Goal: Download file/media

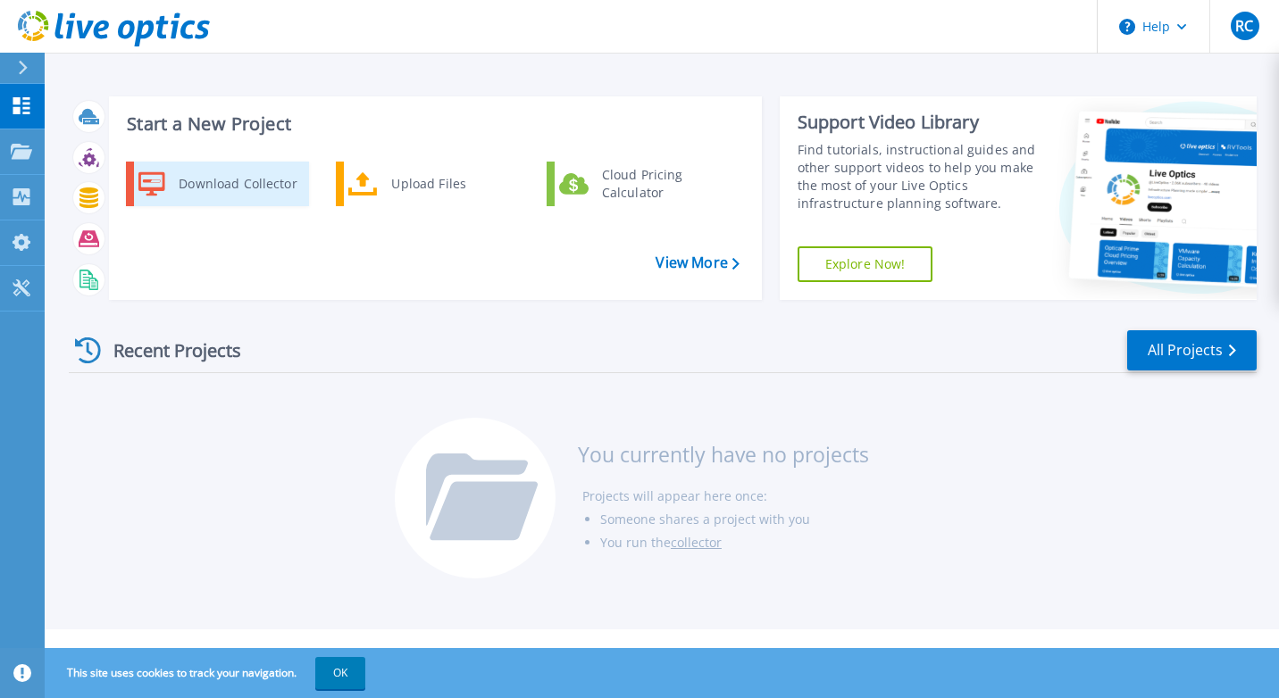
click at [250, 181] on div "Download Collector" at bounding box center [237, 184] width 135 height 36
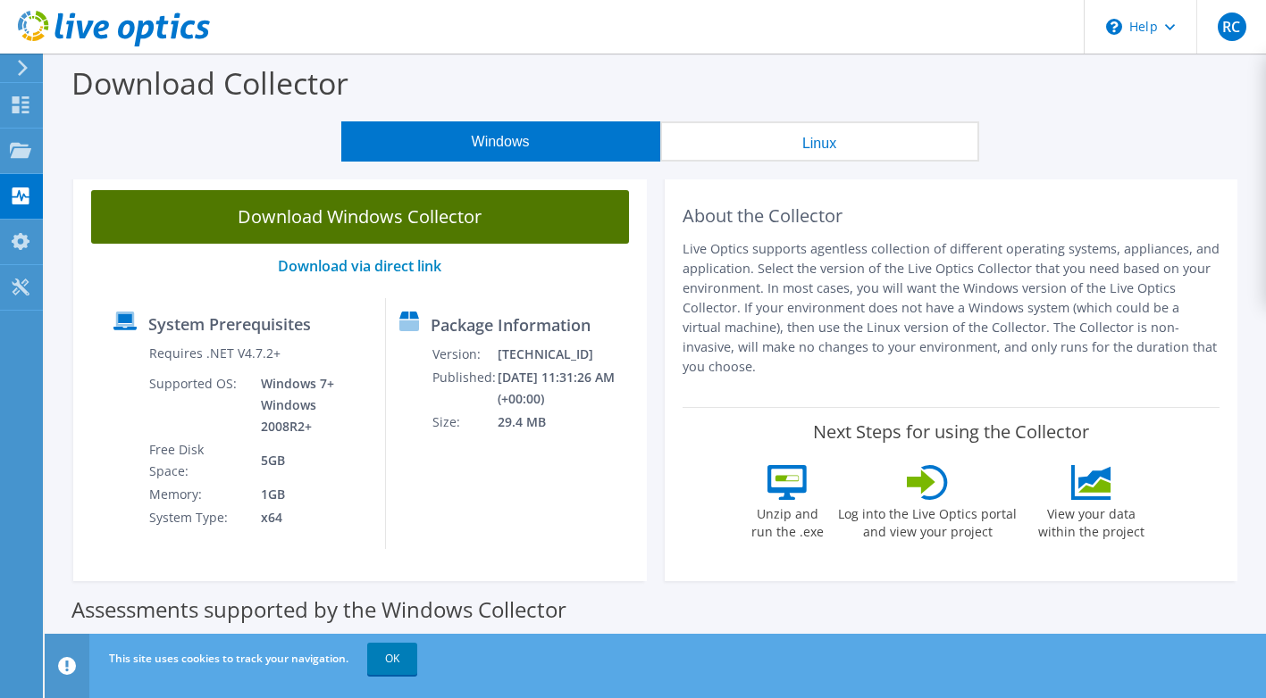
click at [446, 218] on link "Download Windows Collector" at bounding box center [360, 217] width 538 height 54
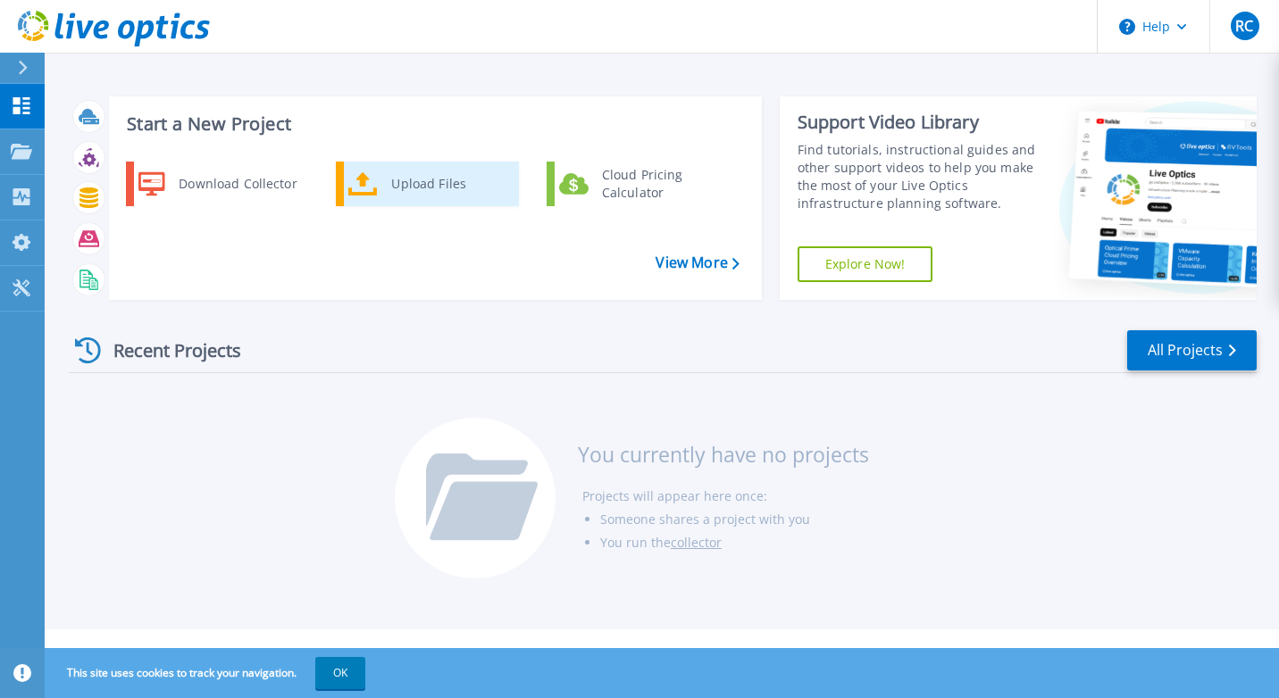
click at [363, 190] on icon at bounding box center [362, 184] width 29 height 26
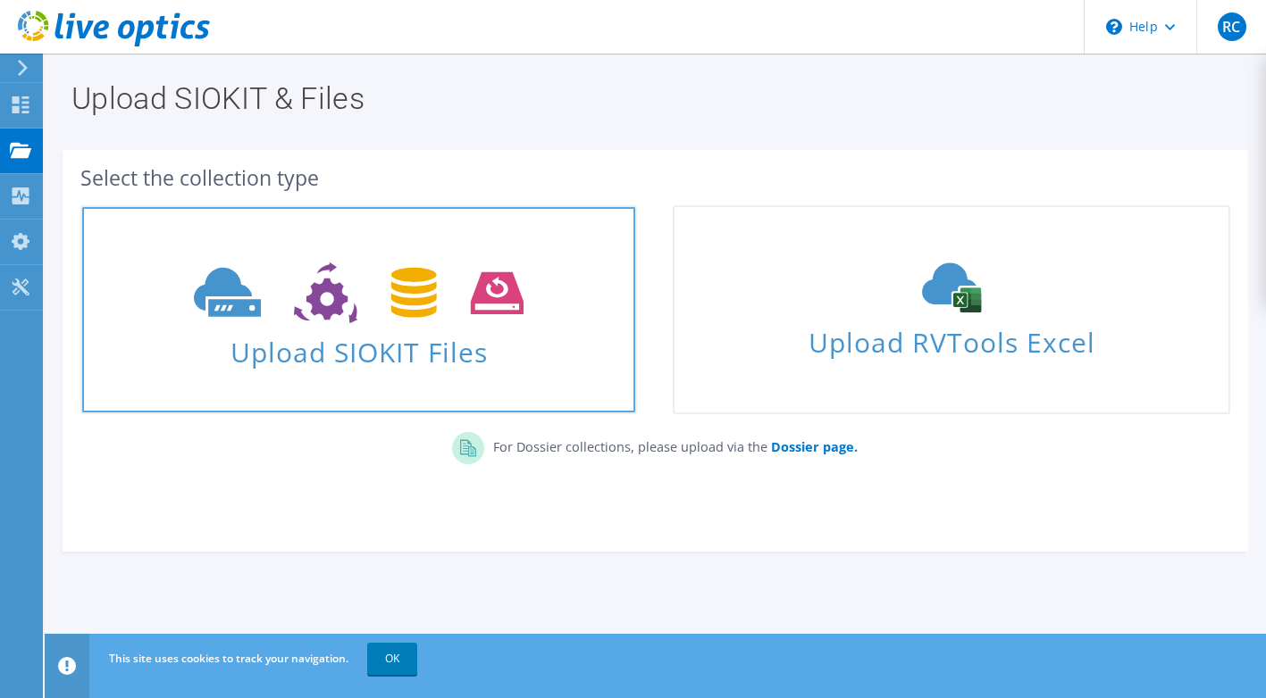
click at [437, 334] on span "Upload SIOKIT Files" at bounding box center [358, 347] width 553 height 38
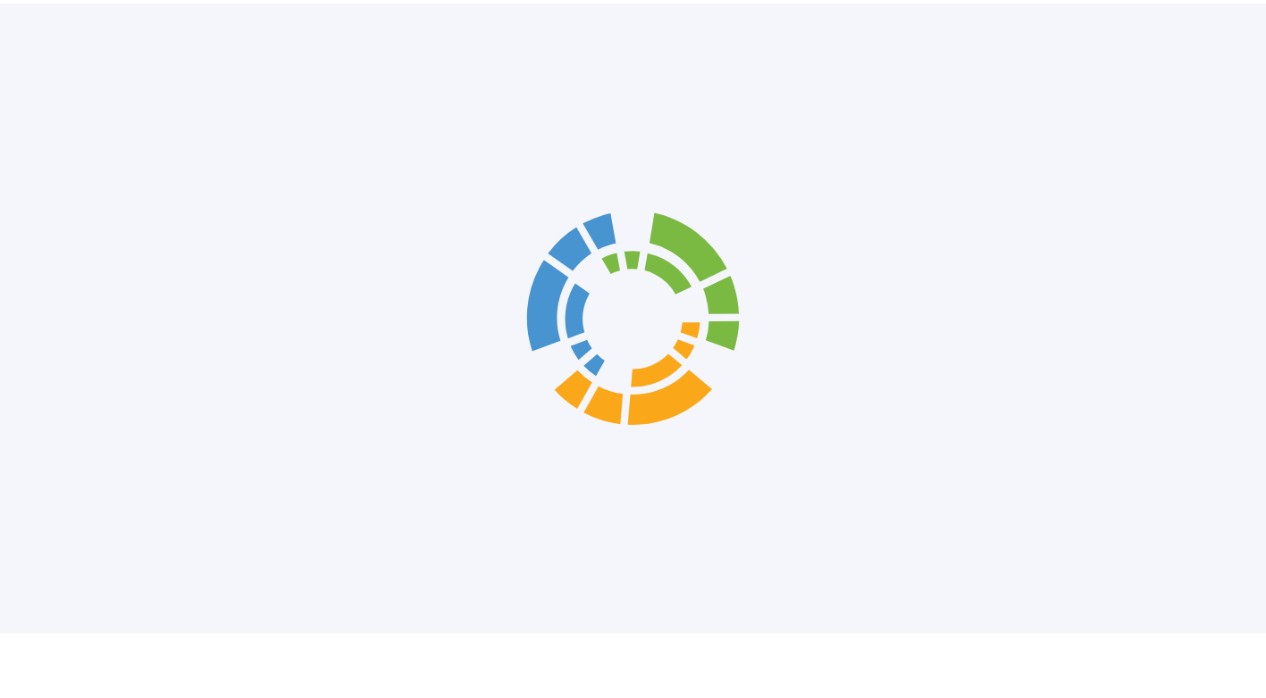
scroll to position [13, 0]
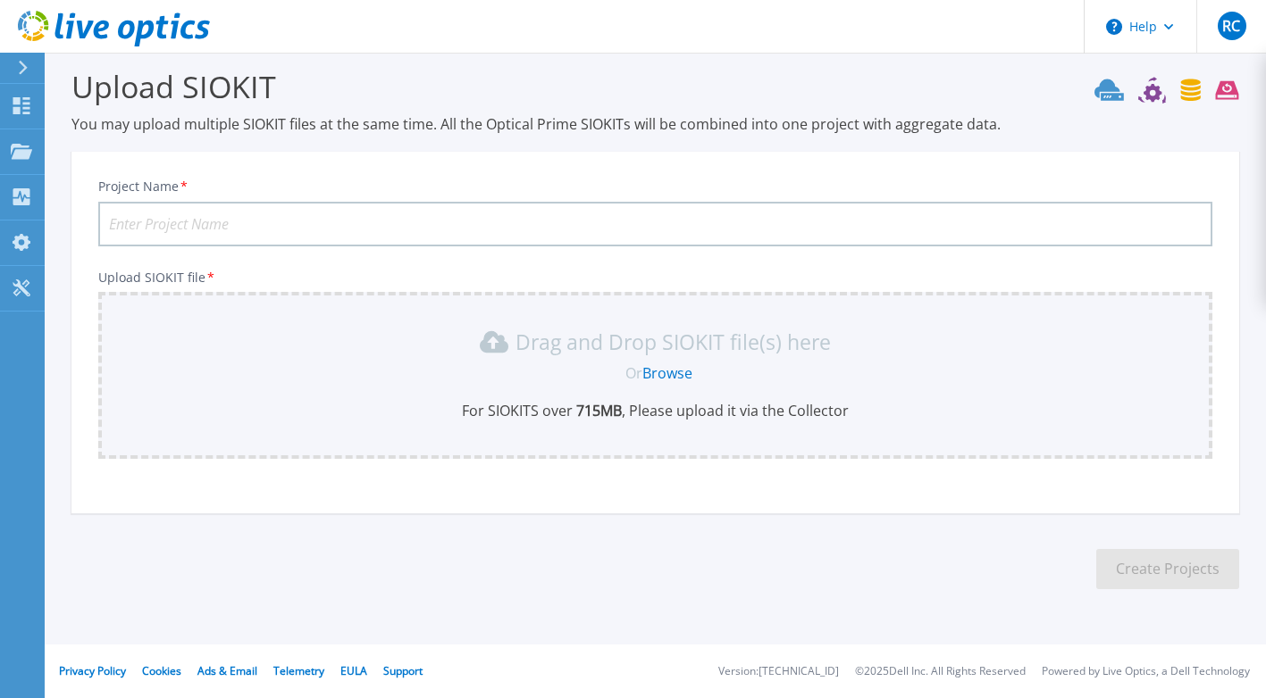
click at [680, 368] on link "Browse" at bounding box center [667, 374] width 50 height 20
